Goal: Task Accomplishment & Management: Use online tool/utility

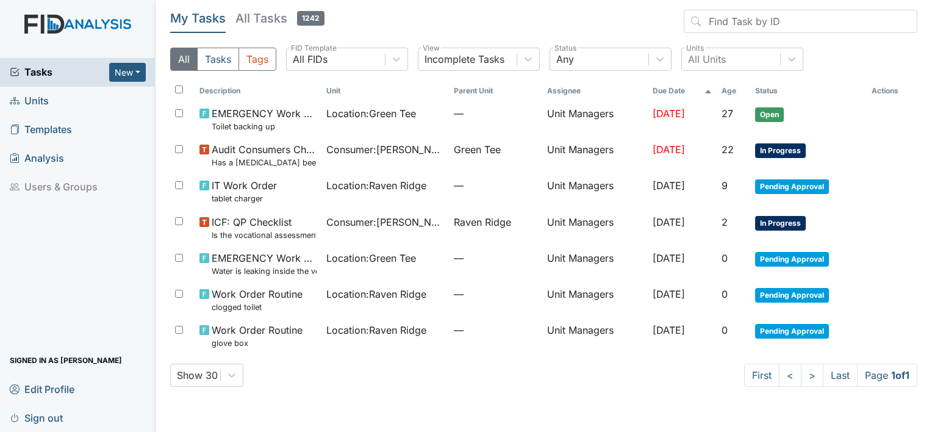
drag, startPoint x: 456, startPoint y: 418, endPoint x: 305, endPoint y: 374, distance: 157.3
click at [305, 374] on main "My Tasks All Tasks 1242 All Tasks Tags All FIDs FID Template Incomplete Tasks V…" at bounding box center [544, 216] width 776 height 432
click at [51, 99] on link "Units" at bounding box center [78, 101] width 156 height 29
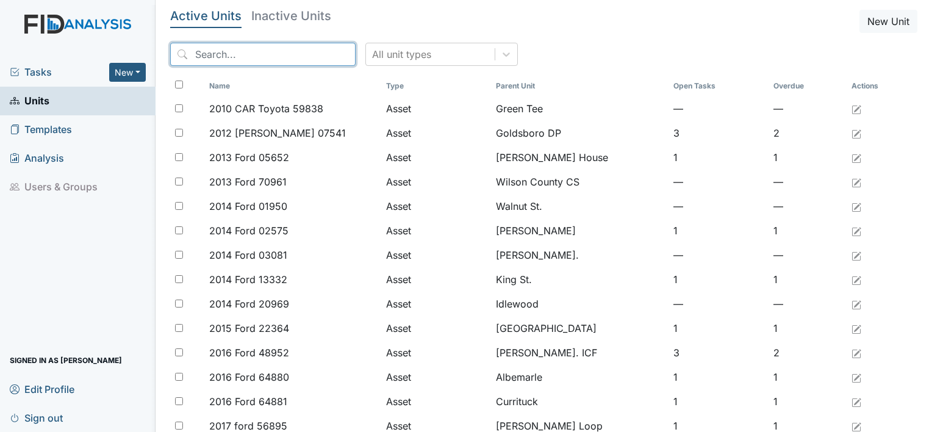
click at [225, 49] on input "search" at bounding box center [262, 54] width 185 height 23
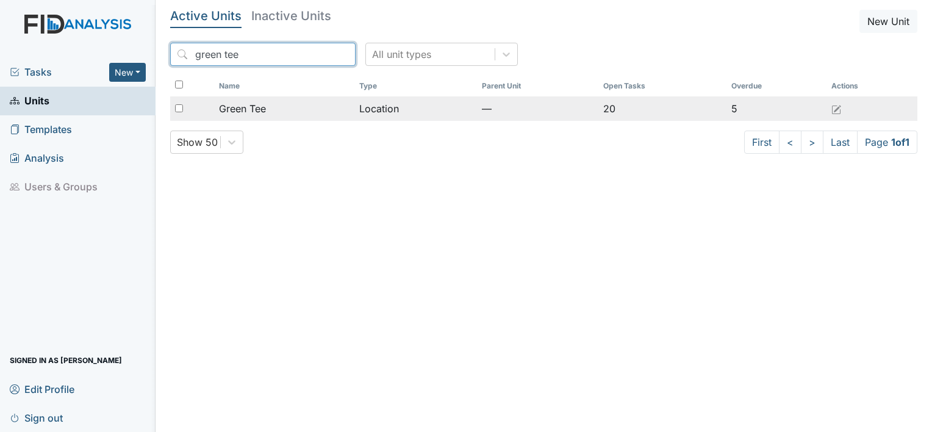
type input "green tee"
click at [174, 112] on div at bounding box center [192, 108] width 44 height 24
checkbox input "true"
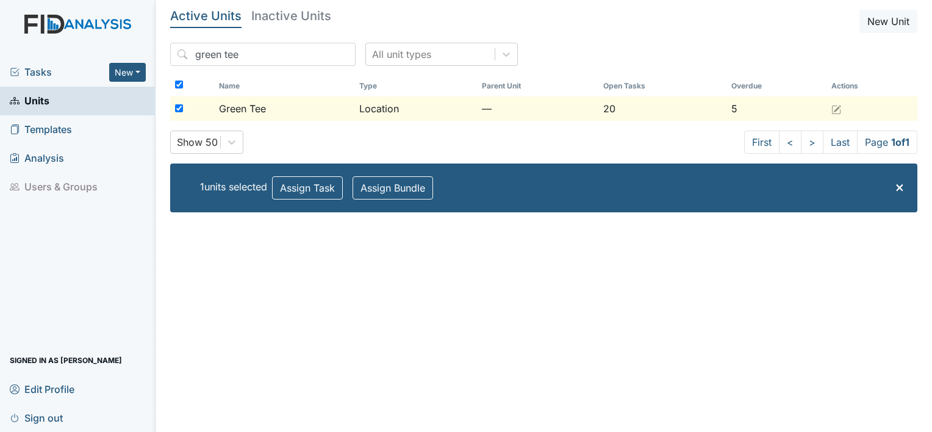
click at [247, 107] on span "Green Tee" at bounding box center [242, 108] width 47 height 15
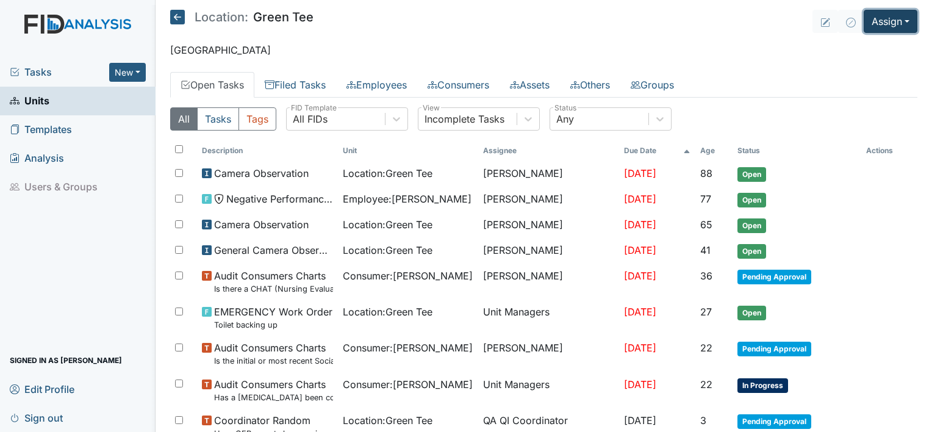
click at [903, 20] on button "Assign" at bounding box center [891, 21] width 54 height 23
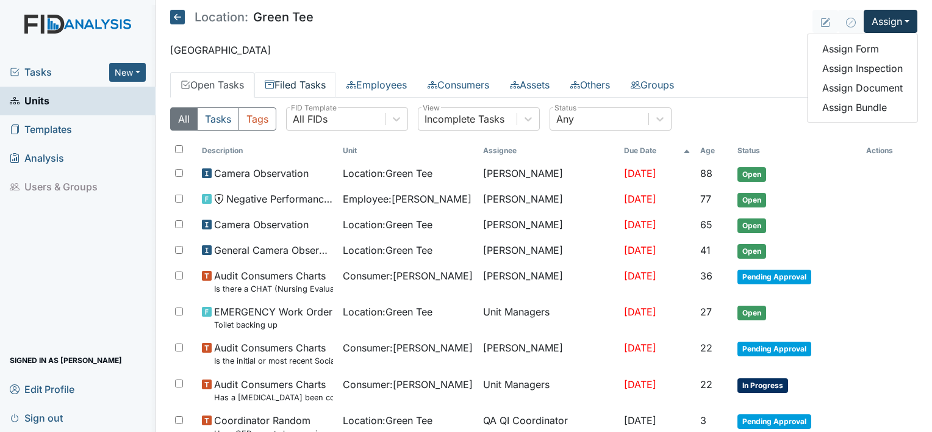
click at [300, 82] on link "Filed Tasks" at bounding box center [295, 85] width 82 height 26
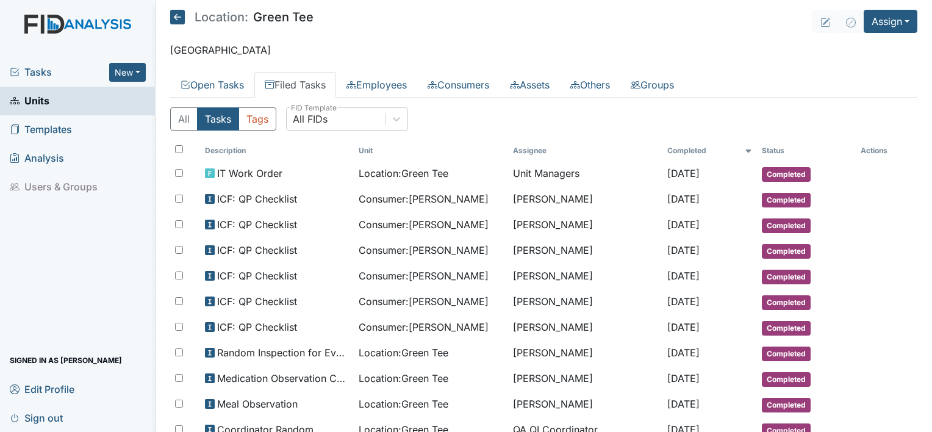
scroll to position [378, 0]
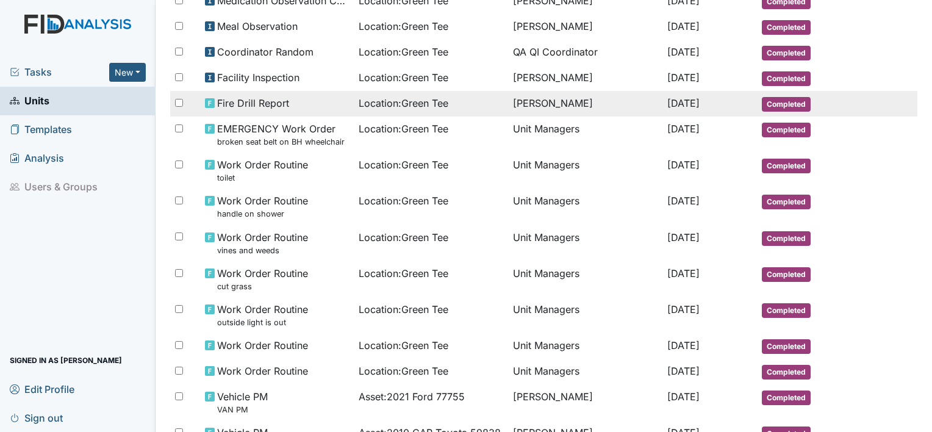
click at [222, 98] on span "Fire Drill Report" at bounding box center [253, 103] width 72 height 15
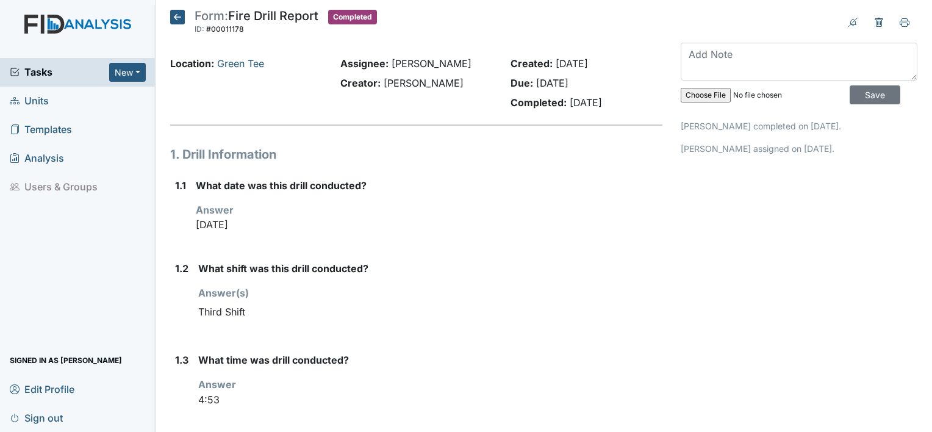
click at [67, 202] on div "Tasks New Form Inspection Document Bundle Units Templates Analysis Users & Grou…" at bounding box center [78, 245] width 156 height 374
click at [900, 26] on icon at bounding box center [905, 23] width 10 height 10
click at [900, 20] on icon at bounding box center [905, 23] width 10 height 10
click at [429, 160] on h1 "1. Drill Information" at bounding box center [416, 154] width 492 height 18
